Goal: Task Accomplishment & Management: Manage account settings

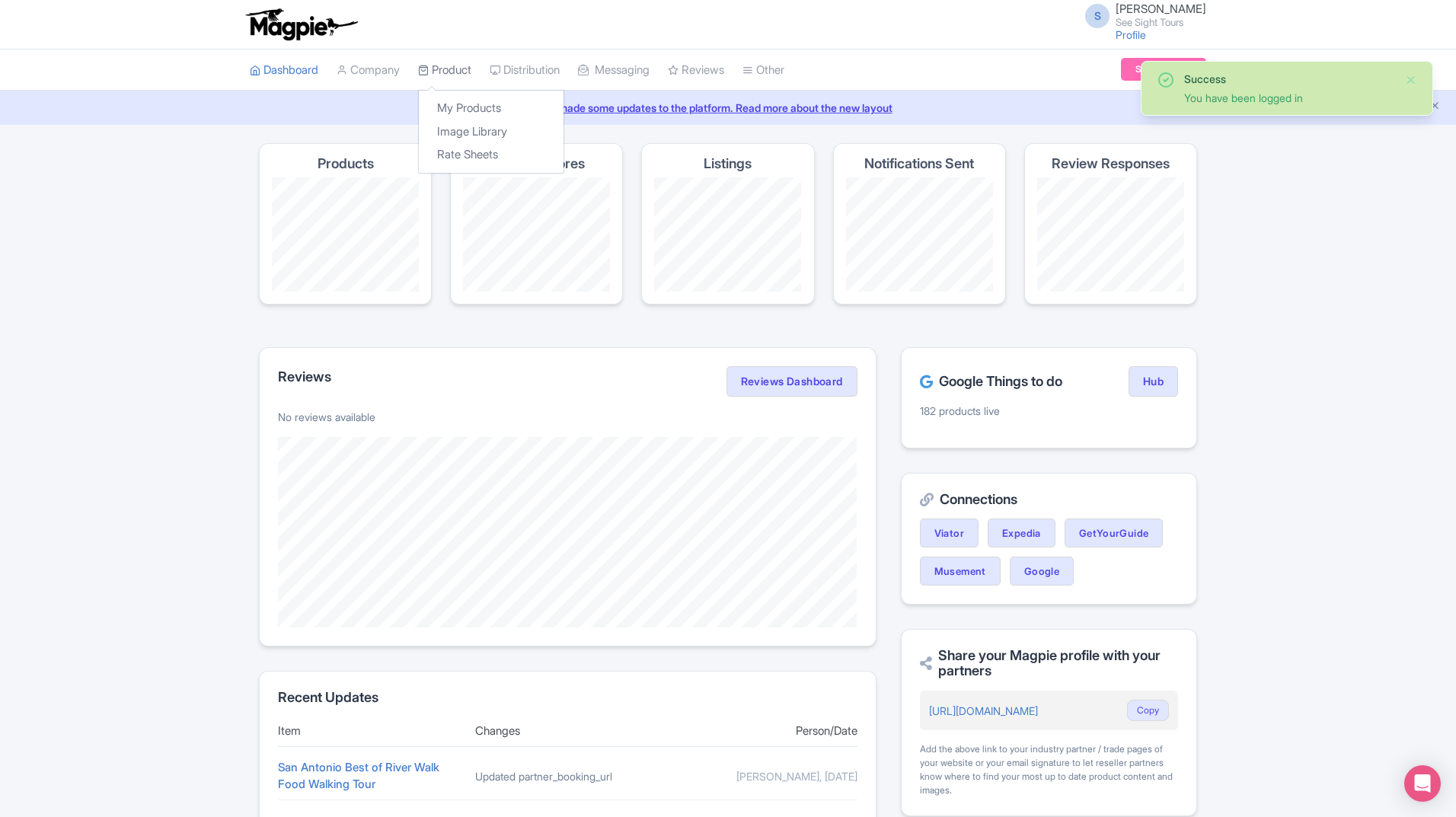
click at [448, 70] on link "Product" at bounding box center [445, 70] width 53 height 42
click at [459, 108] on link "My Products" at bounding box center [491, 108] width 145 height 23
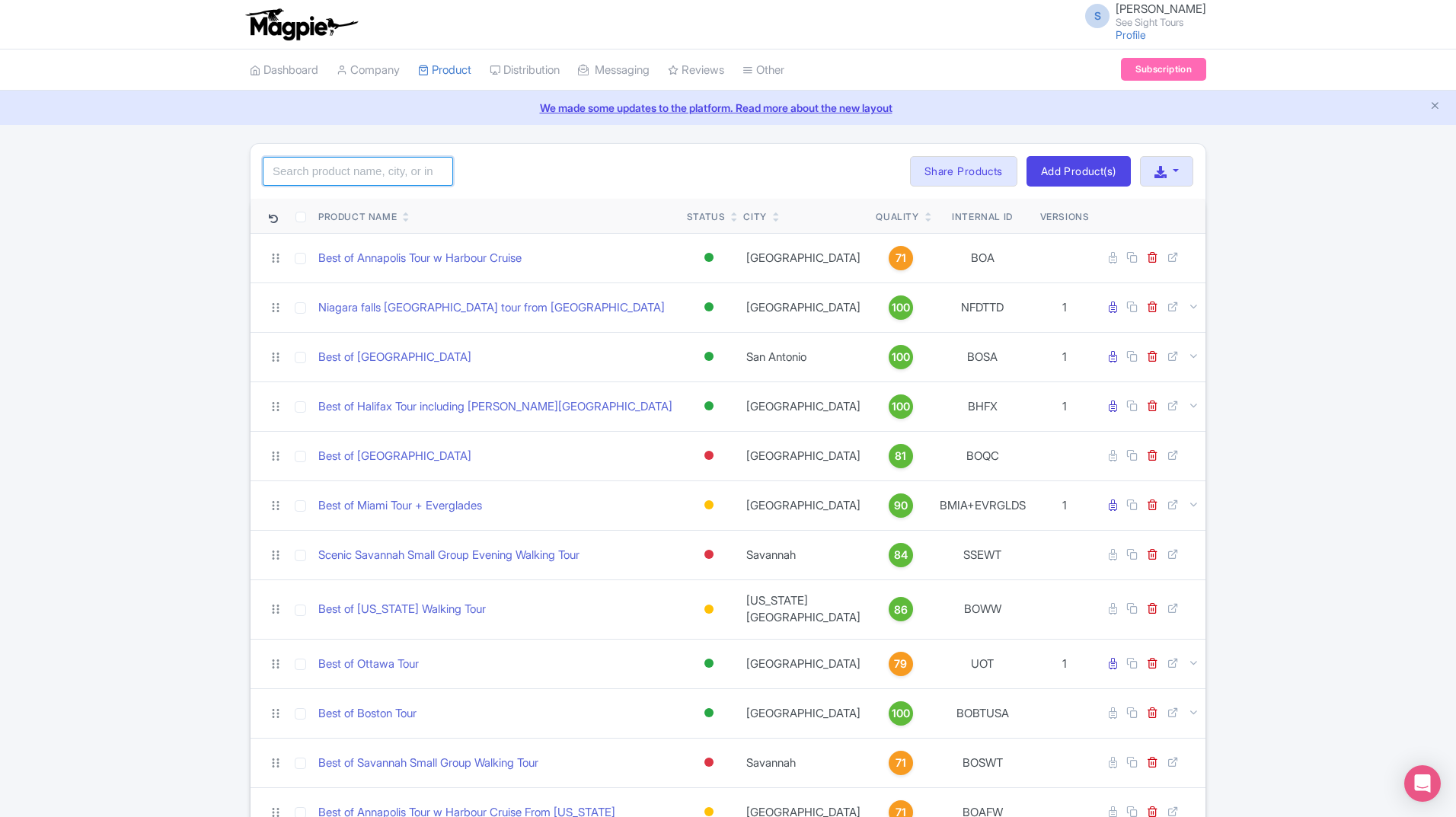
click at [415, 171] on input "search" at bounding box center [358, 172] width 191 height 29
click at [367, 171] on input "search" at bounding box center [358, 172] width 191 height 29
type input "ultimate [GEOGRAPHIC_DATA]"
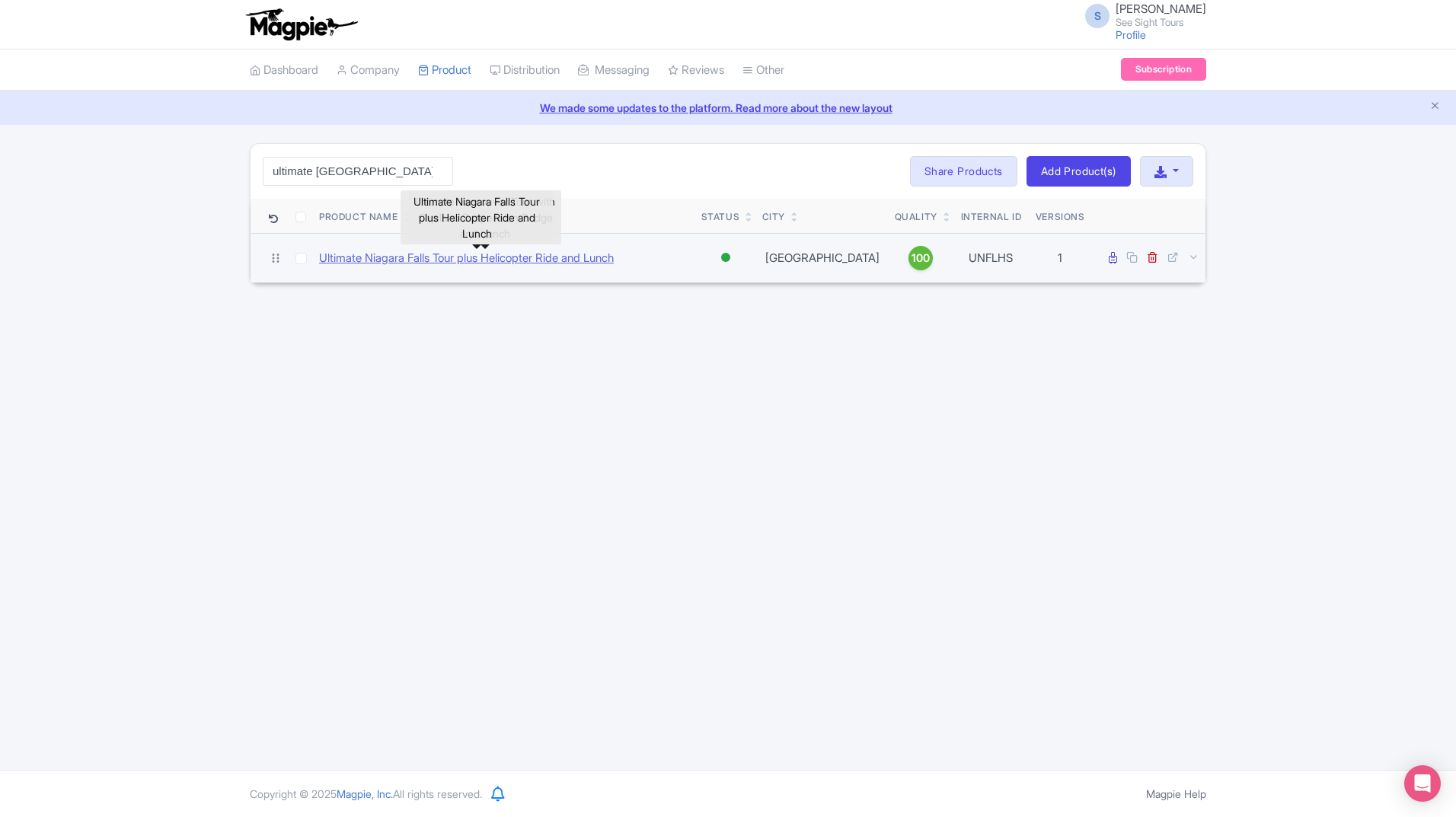
click at [411, 265] on link "Ultimate Niagara Falls Tour plus Helicopter Ride and Lunch" at bounding box center [466, 258] width 294 height 17
click at [445, 257] on link "Ultimate Niagara Falls Tour plus Helicopter Ride and Lunch" at bounding box center [466, 258] width 294 height 17
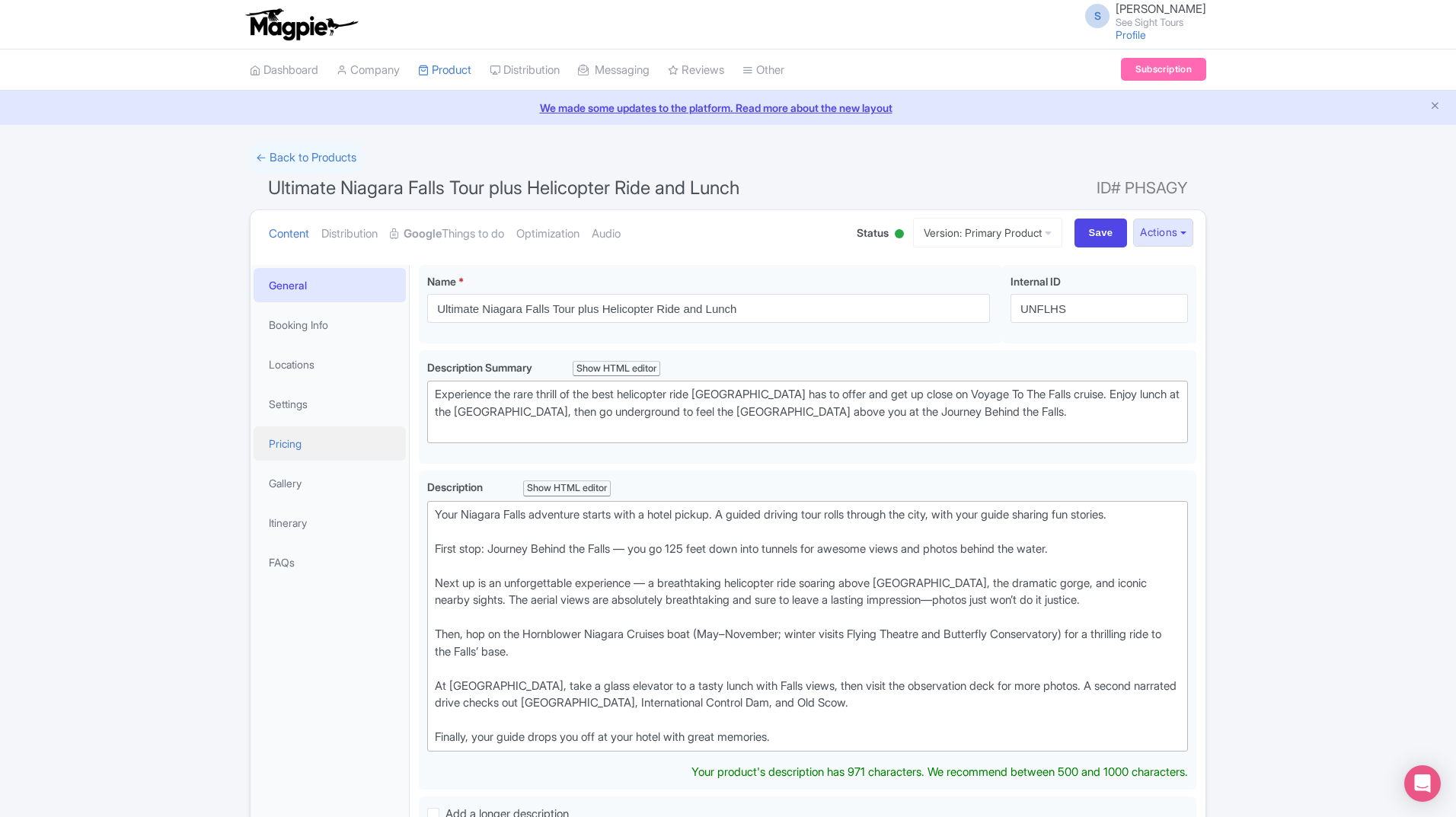
click at [281, 446] on link "Pricing" at bounding box center [329, 444] width 152 height 34
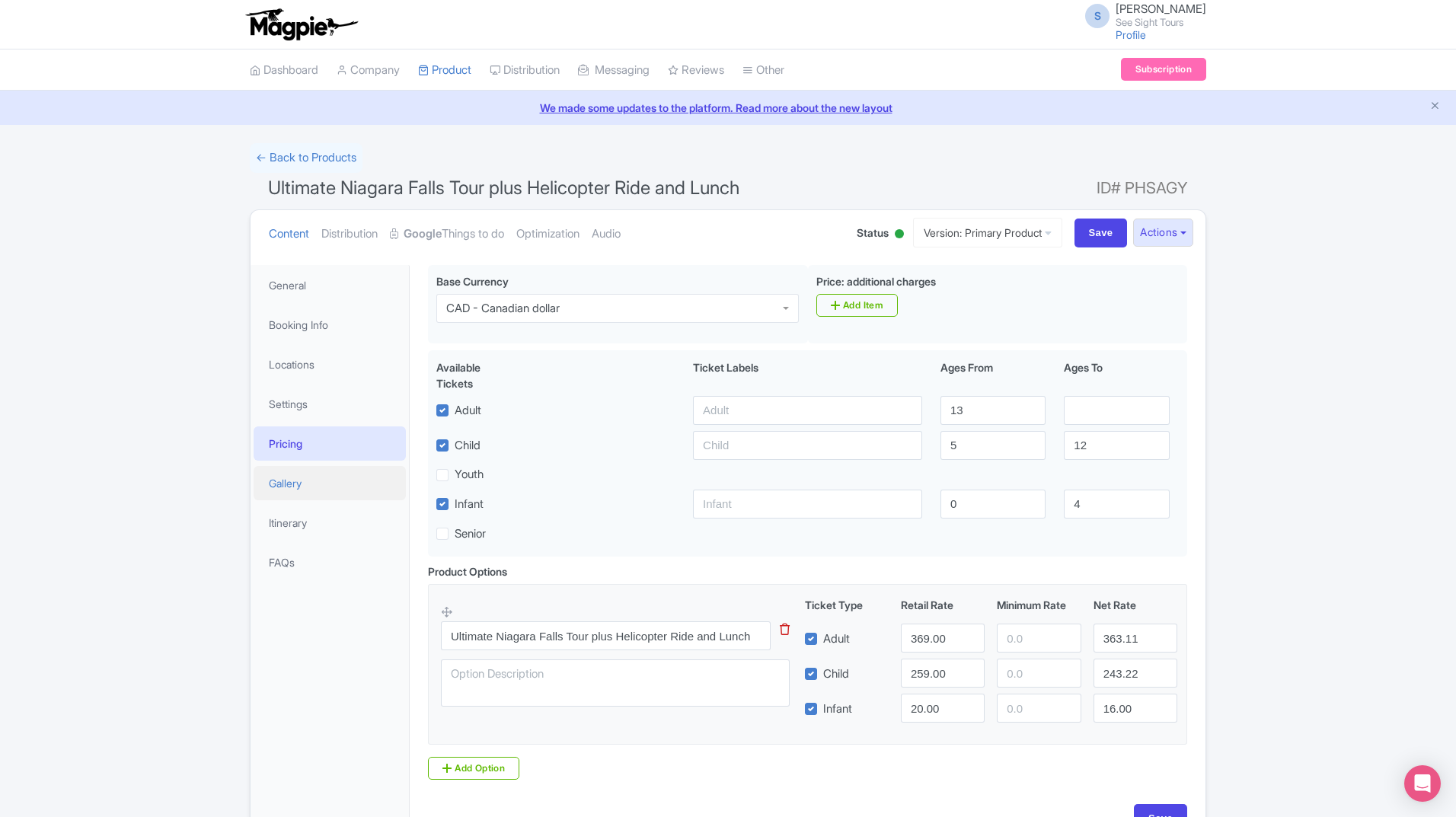
click at [279, 478] on link "Gallery" at bounding box center [329, 483] width 152 height 34
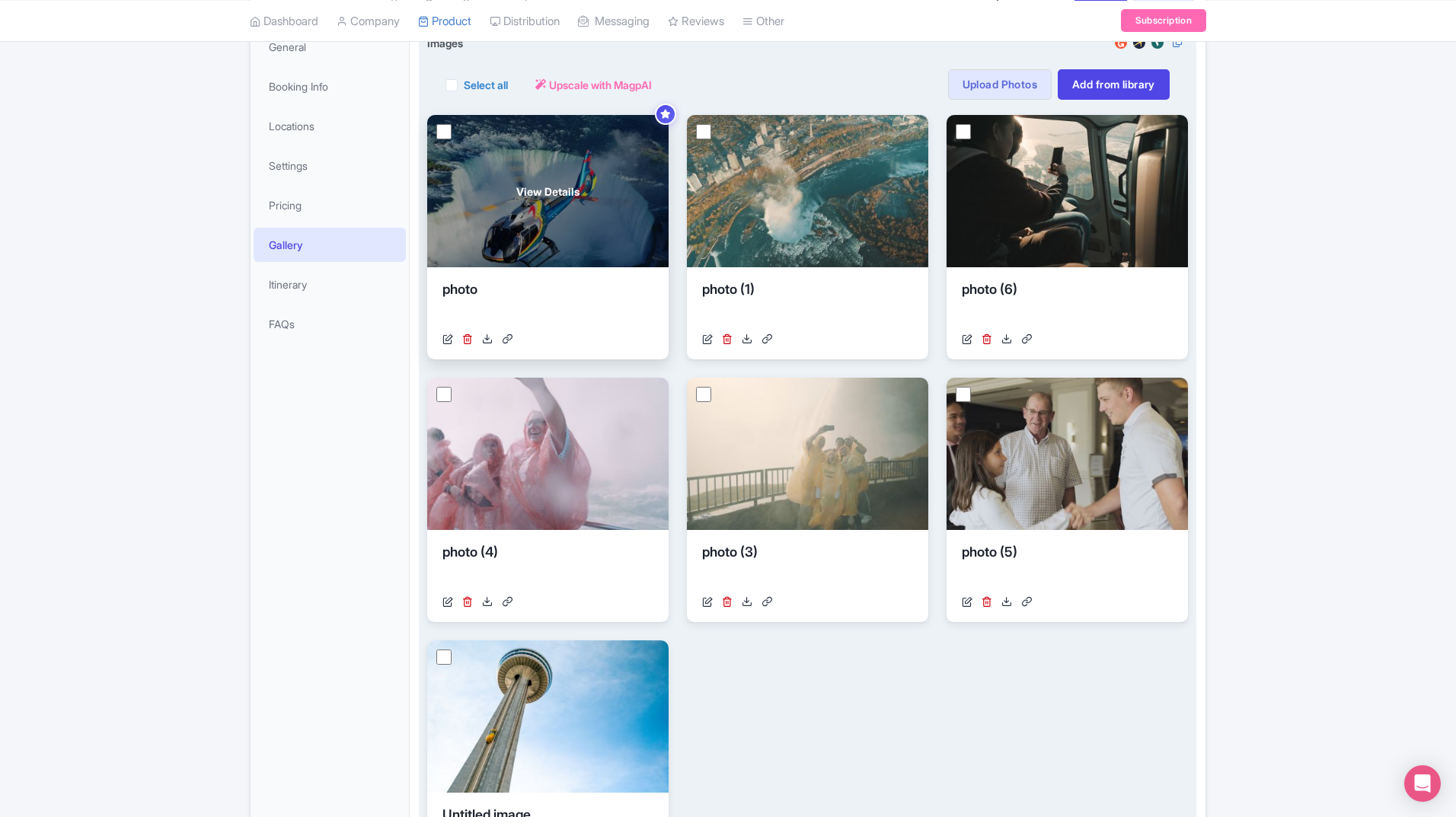
scroll to position [152, 0]
